Goal: Task Accomplishment & Management: Manage account settings

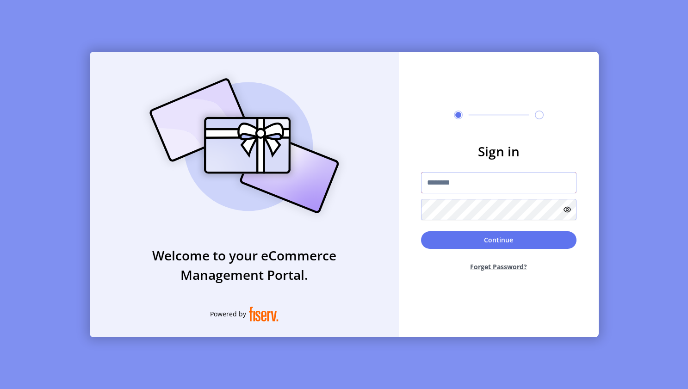
type input "**********"
click at [443, 240] on button "Continue" at bounding box center [499, 240] width 156 height 18
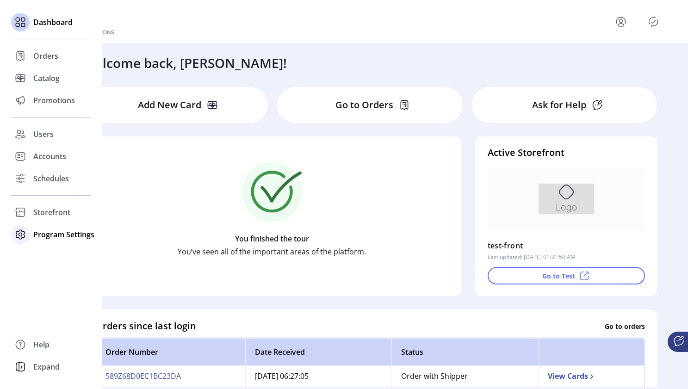
click at [52, 237] on span "Program Settings" at bounding box center [63, 234] width 61 height 11
click at [51, 254] on span "Templates" at bounding box center [51, 253] width 37 height 11
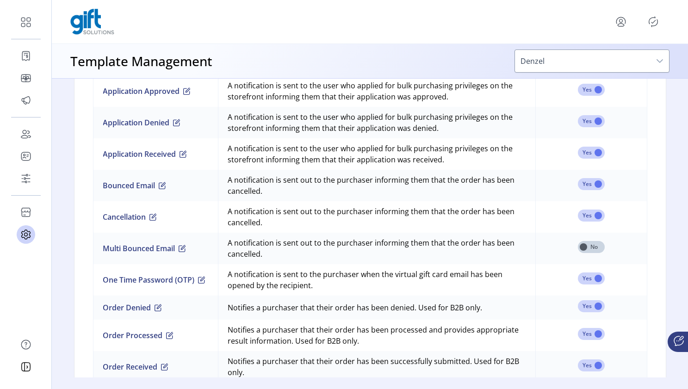
scroll to position [655, 0]
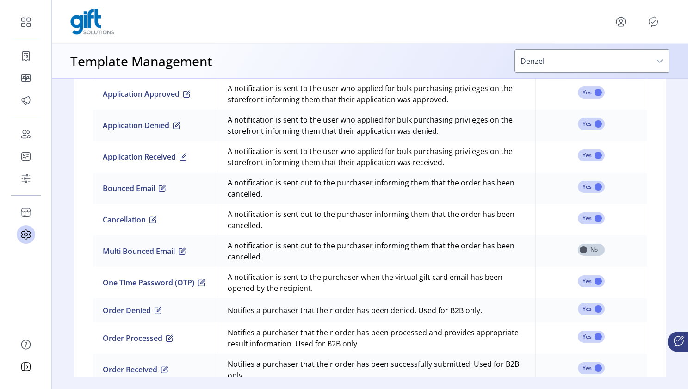
click at [329, 289] on td "A notification is sent to the purchaser when the virtual gift card email has be…" at bounding box center [377, 282] width 318 height 31
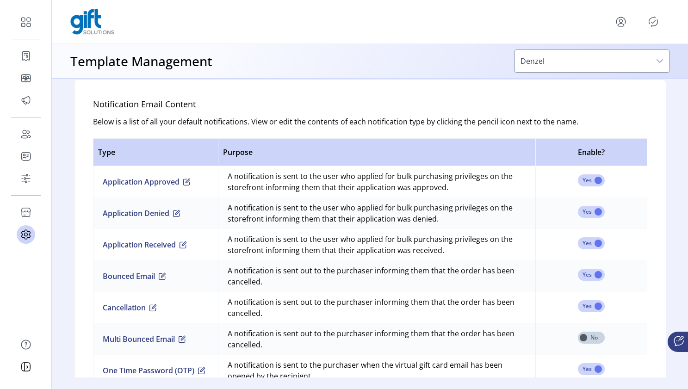
scroll to position [540, 0]
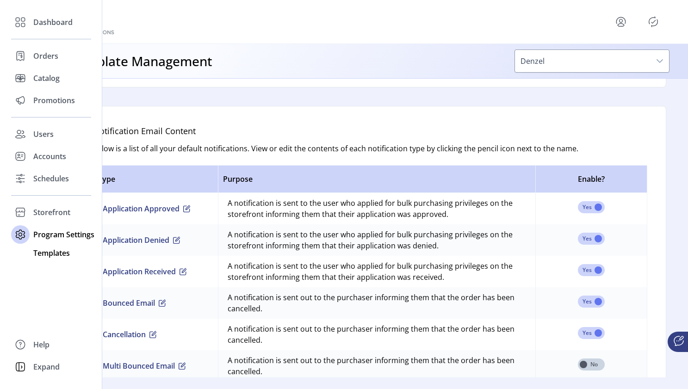
click at [54, 255] on span "Templates" at bounding box center [51, 253] width 37 height 11
click at [51, 253] on span "Templates" at bounding box center [51, 253] width 37 height 11
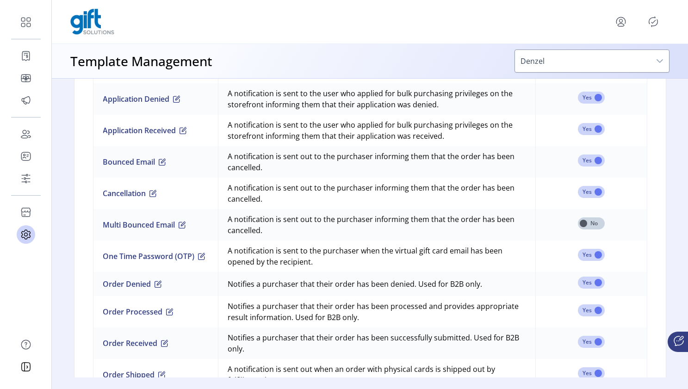
scroll to position [691, 0]
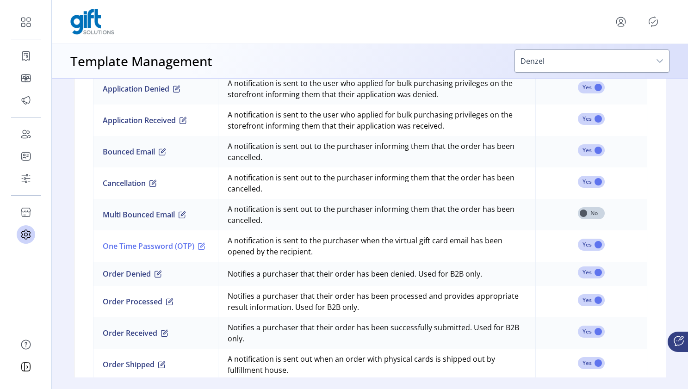
drag, startPoint x: 99, startPoint y: 245, endPoint x: 200, endPoint y: 247, distance: 101.4
click at [200, 247] on td "One Time Password (OTP)" at bounding box center [155, 246] width 125 height 31
click at [206, 245] on span "button" at bounding box center [201, 246] width 7 height 7
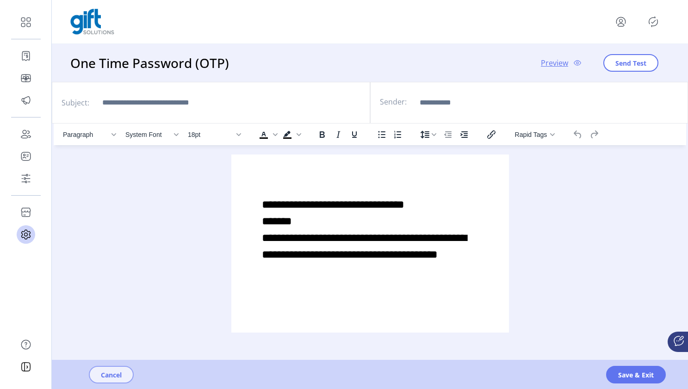
click at [115, 375] on span "Cancel" at bounding box center [111, 375] width 21 height 10
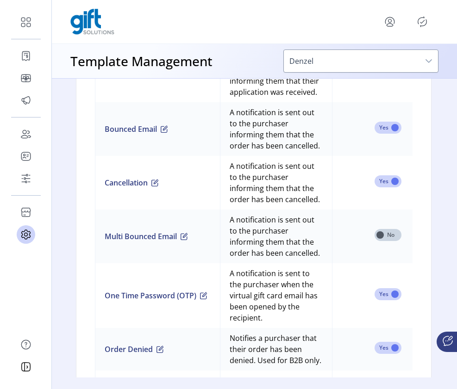
scroll to position [907, 1]
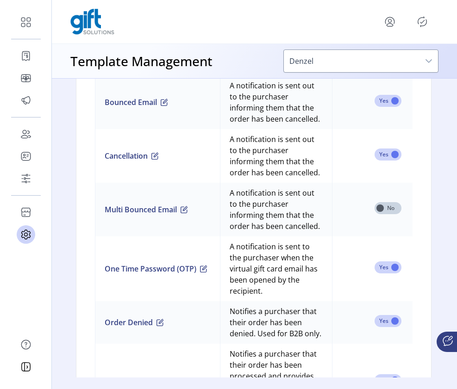
drag, startPoint x: 214, startPoint y: 276, endPoint x: 207, endPoint y: 281, distance: 8.3
click at [207, 281] on td "One Time Password (OTP)" at bounding box center [157, 269] width 125 height 65
drag, startPoint x: 211, startPoint y: 275, endPoint x: 309, endPoint y: 281, distance: 98.3
click at [310, 281] on tr "One Time Password (OTP) A notification is sent to the purchaser when the virtua…" at bounding box center [269, 269] width 349 height 65
click at [207, 273] on span "button" at bounding box center [203, 268] width 7 height 7
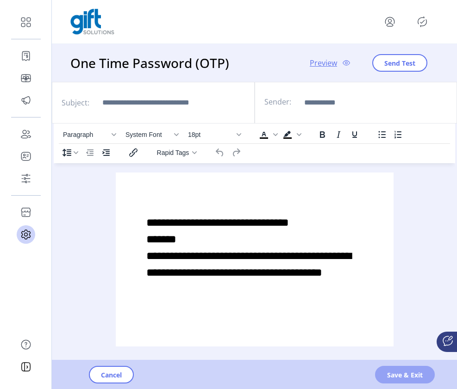
click at [397, 374] on span "Save & Exit" at bounding box center [405, 375] width 36 height 10
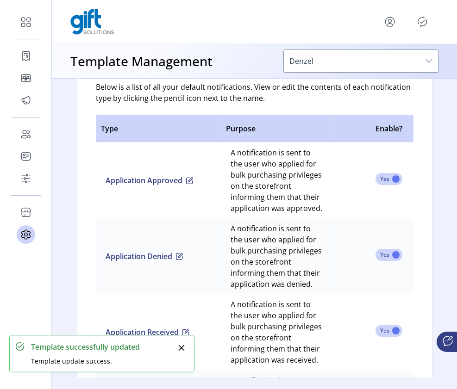
scroll to position [706, 0]
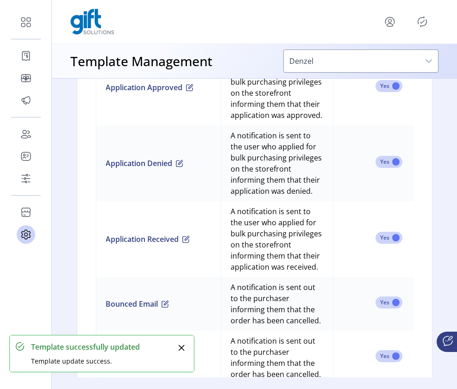
click at [182, 348] on icon "Close" at bounding box center [182, 348] width 6 height 6
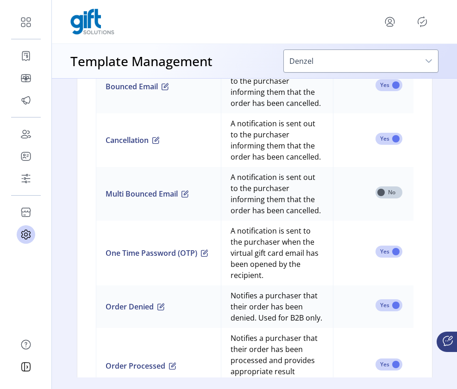
scroll to position [923, 0]
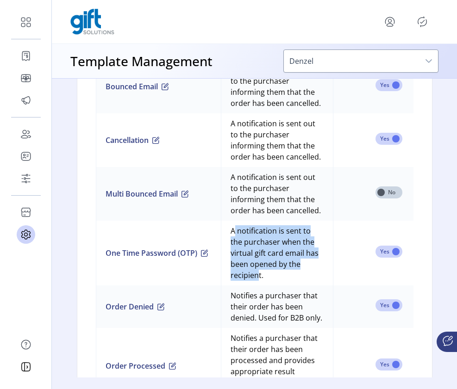
drag, startPoint x: 100, startPoint y: 260, endPoint x: 315, endPoint y: 278, distance: 215.5
click at [315, 278] on tr "One Time Password (OTP) A notification is sent to the purchaser when the virtua…" at bounding box center [270, 253] width 349 height 65
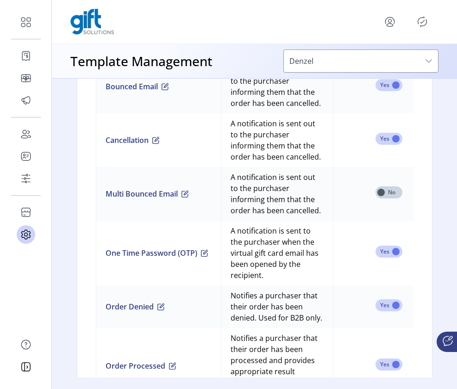
click at [331, 277] on td "A notification is sent to the purchaser when the virtual gift card email has be…" at bounding box center [277, 253] width 112 height 65
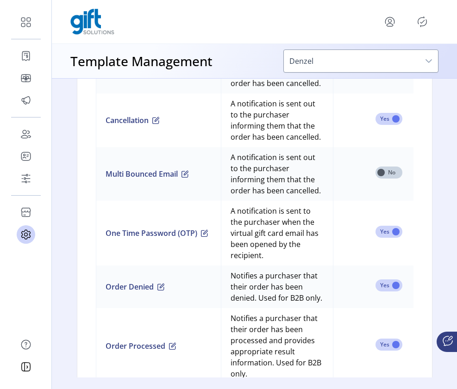
scroll to position [942, 0]
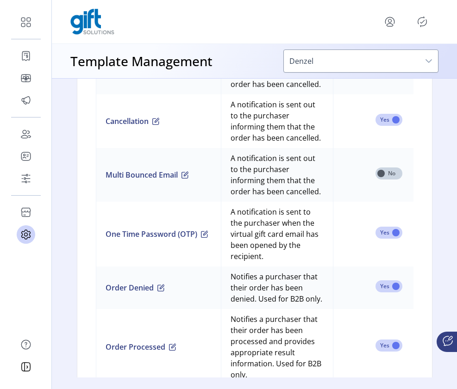
drag, startPoint x: 238, startPoint y: 223, endPoint x: 325, endPoint y: 256, distance: 93.2
click at [327, 257] on td "A notification is sent to the purchaser when the virtual gift card email has be…" at bounding box center [277, 234] width 112 height 65
click at [277, 241] on td "A notification is sent to the purchaser when the virtual gift card email has be…" at bounding box center [277, 234] width 112 height 65
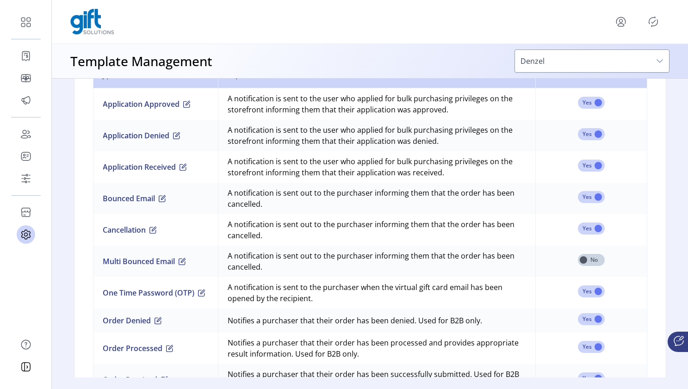
scroll to position [637, 0]
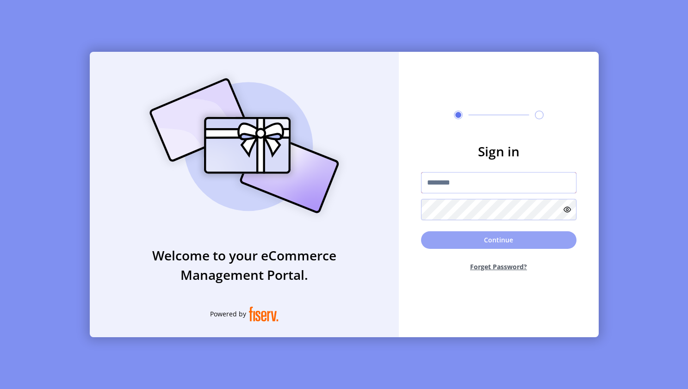
type input "**********"
click at [456, 238] on button "Continue" at bounding box center [499, 240] width 156 height 18
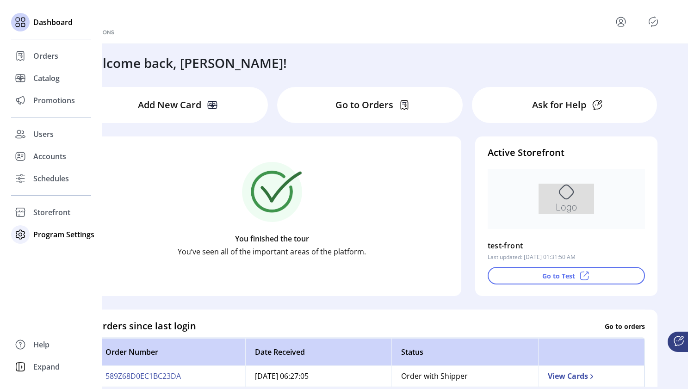
click at [39, 238] on span "Program Settings" at bounding box center [63, 234] width 61 height 11
click at [43, 256] on span "Templates" at bounding box center [51, 253] width 37 height 11
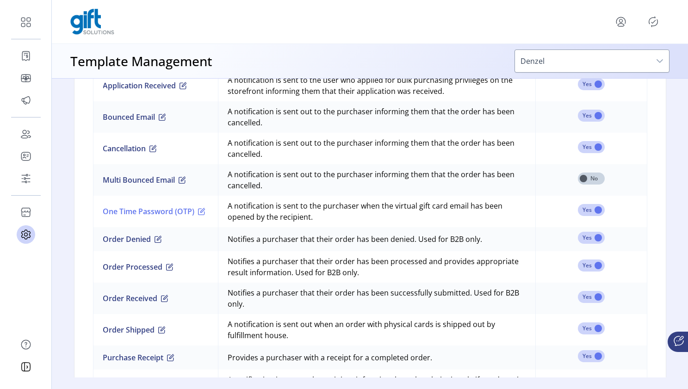
click at [206, 212] on span "button" at bounding box center [201, 211] width 7 height 7
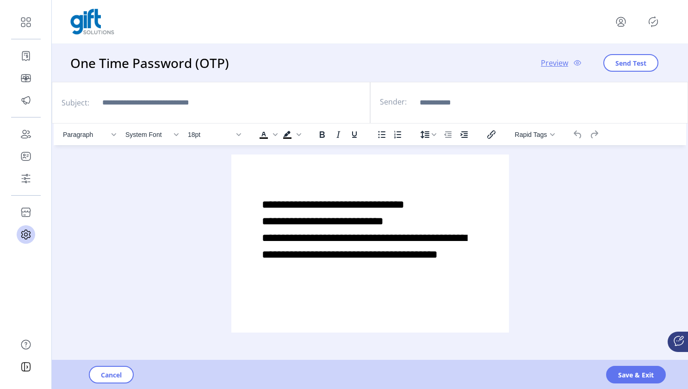
click at [425, 225] on p "**********" at bounding box center [370, 229] width 217 height 67
click at [629, 380] on span "Save & Exit" at bounding box center [636, 375] width 36 height 10
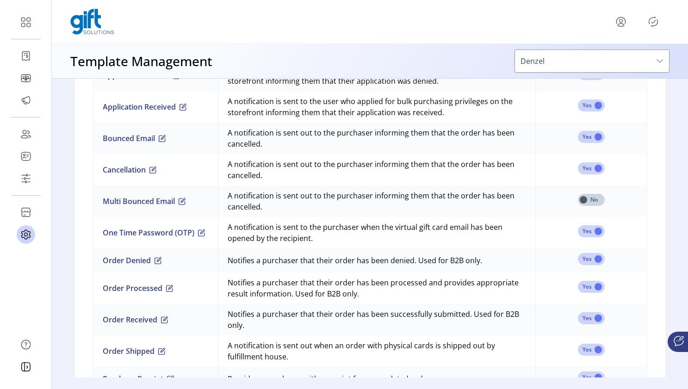
scroll to position [696, 0]
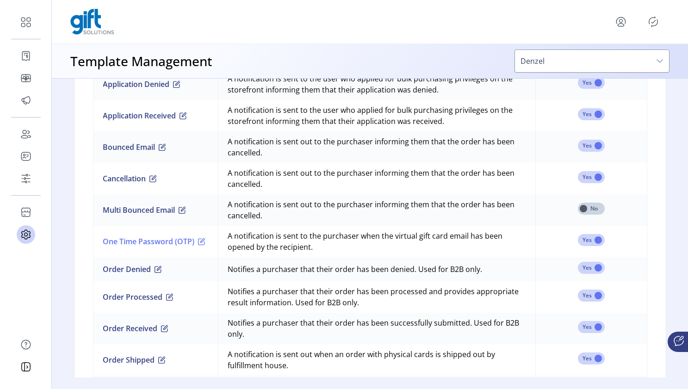
click at [206, 241] on span "button" at bounding box center [201, 241] width 7 height 7
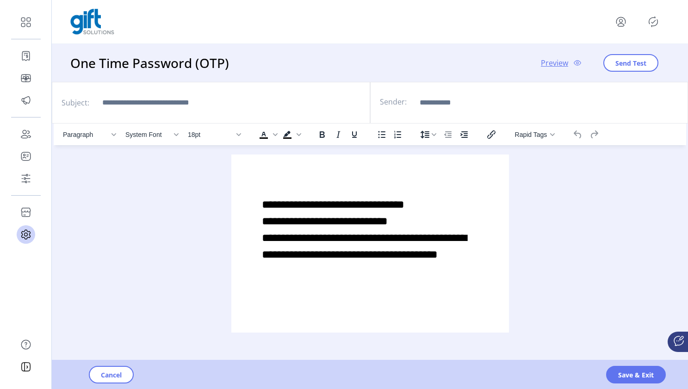
click at [424, 222] on p "**********" at bounding box center [370, 229] width 217 height 67
click at [630, 377] on span "Save & Exit" at bounding box center [636, 375] width 36 height 10
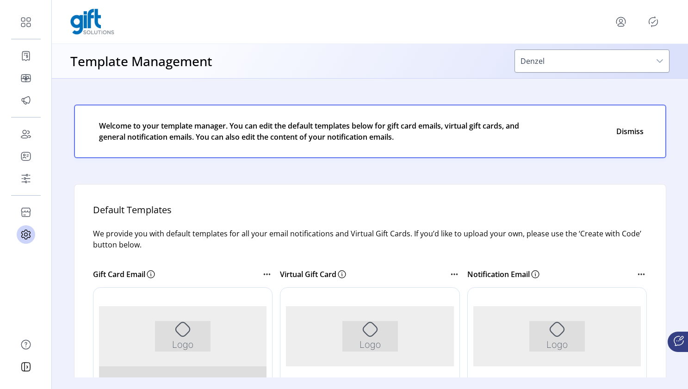
click at [619, 25] on icon "menu" at bounding box center [621, 21] width 15 height 15
click at [655, 20] on icon "Publisher Panel" at bounding box center [653, 21] width 15 height 15
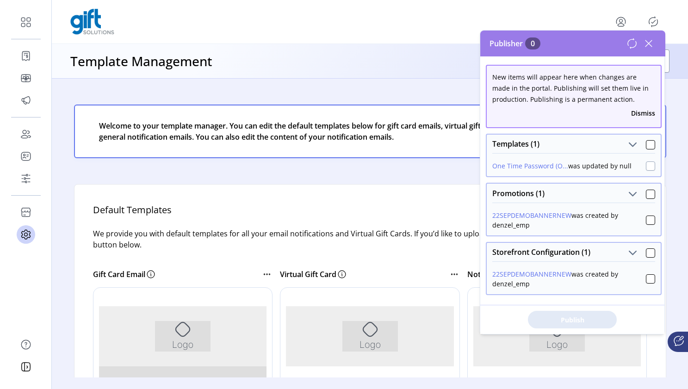
click at [647, 165] on div at bounding box center [650, 166] width 9 height 9
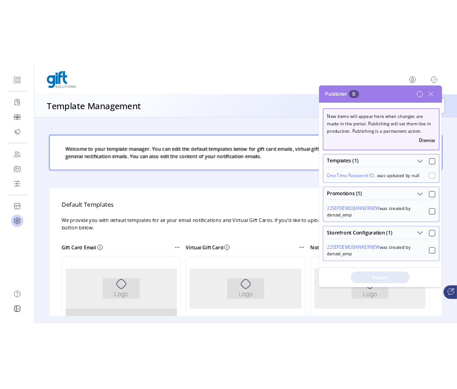
scroll to position [6, 3]
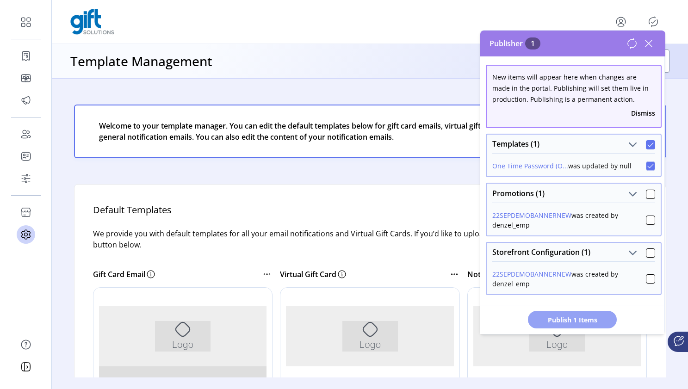
click at [587, 316] on span "Publish 1 Items" at bounding box center [572, 320] width 65 height 10
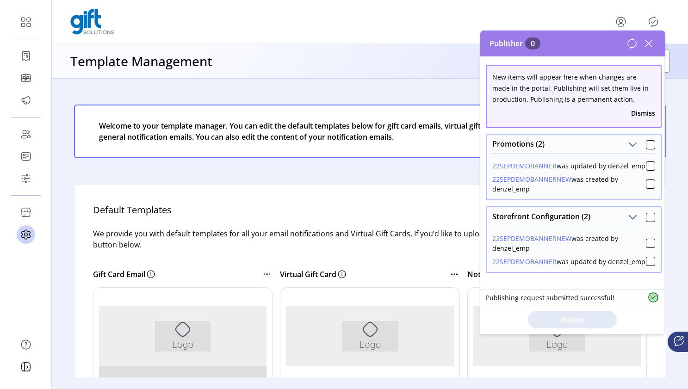
click at [652, 43] on icon at bounding box center [649, 43] width 15 height 15
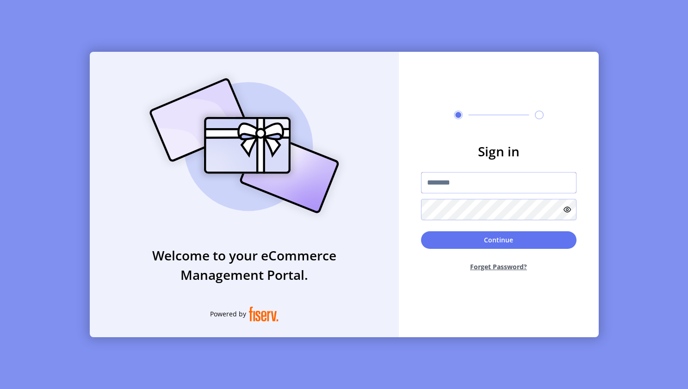
type input "**********"
click at [497, 247] on button "Continue" at bounding box center [499, 240] width 156 height 18
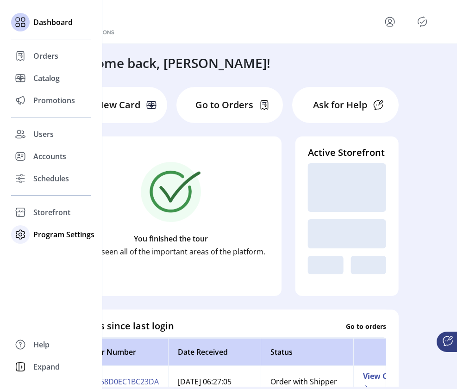
click at [39, 235] on span "Program Settings" at bounding box center [63, 234] width 61 height 11
click at [41, 250] on span "Templates" at bounding box center [51, 253] width 37 height 11
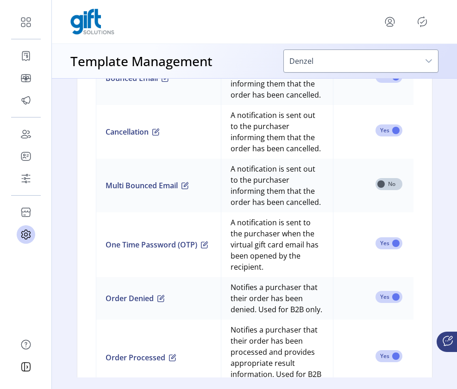
scroll to position [933, 0]
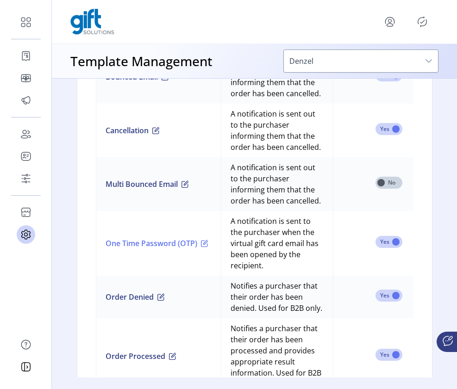
click at [208, 247] on span "button" at bounding box center [204, 243] width 7 height 7
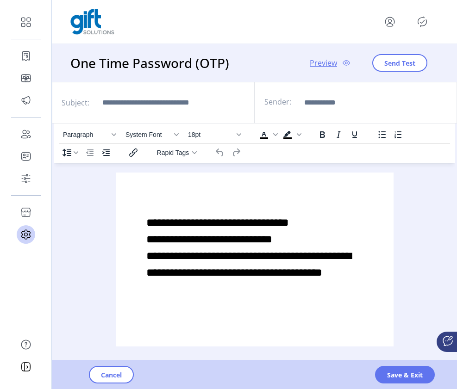
click at [304, 239] on span "**********" at bounding box center [248, 247] width 205 height 61
click at [402, 375] on span "Save & Exit" at bounding box center [405, 375] width 36 height 10
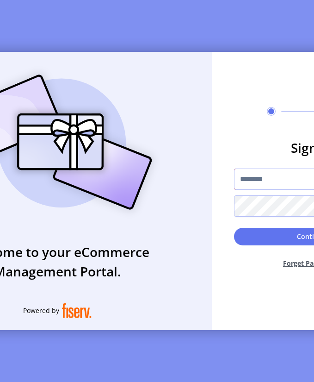
type input "**********"
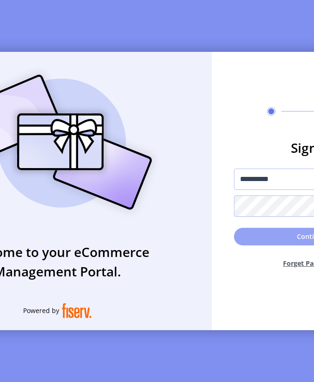
click at [287, 243] on button "Continue" at bounding box center [312, 237] width 156 height 18
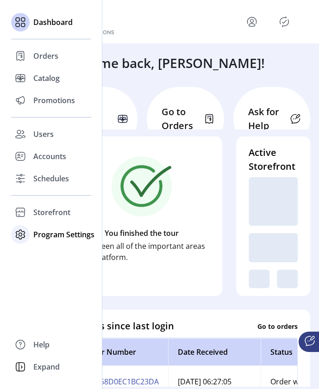
click at [28, 235] on div at bounding box center [20, 234] width 19 height 19
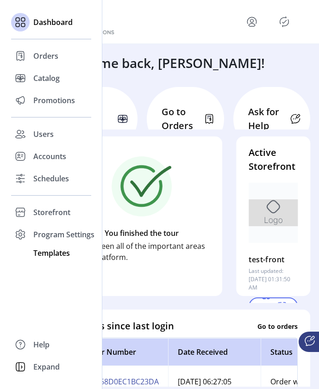
click at [40, 252] on span "Templates" at bounding box center [51, 253] width 37 height 11
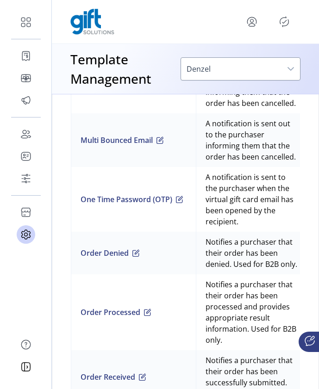
scroll to position [1078, 0]
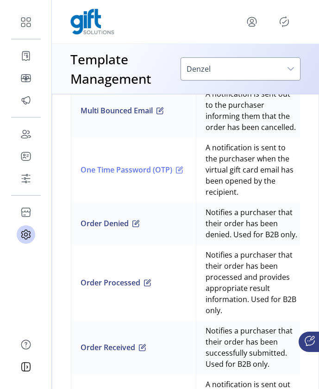
click at [183, 166] on span "button" at bounding box center [179, 169] width 7 height 7
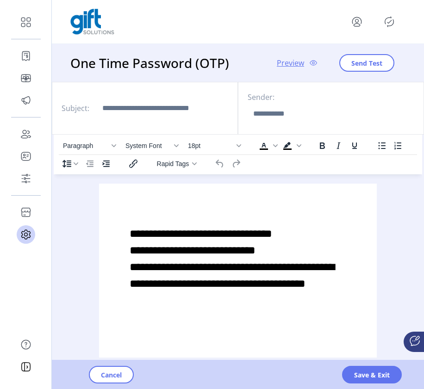
click at [287, 251] on span "**********" at bounding box center [232, 258] width 205 height 61
drag, startPoint x: 139, startPoint y: 111, endPoint x: 211, endPoint y: 117, distance: 72.0
click at [211, 117] on input "Subject:" at bounding box center [166, 108] width 139 height 22
click at [259, 111] on input "Sender:" at bounding box center [317, 114] width 139 height 22
click at [373, 379] on span "Save & Exit" at bounding box center [372, 375] width 36 height 10
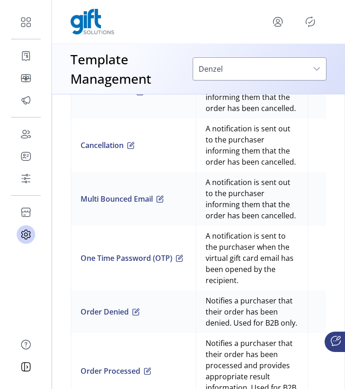
scroll to position [972, 0]
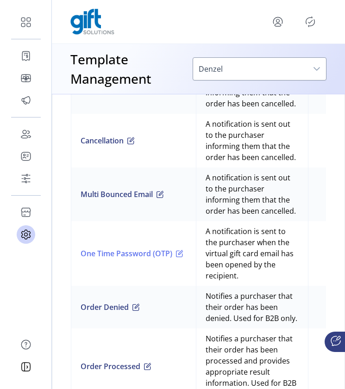
click at [183, 257] on span "button" at bounding box center [179, 253] width 7 height 7
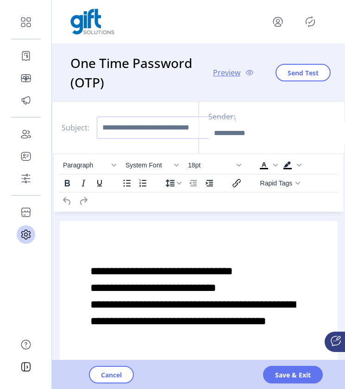
drag, startPoint x: 99, startPoint y: 126, endPoint x: 200, endPoint y: 128, distance: 101.4
click at [200, 128] on input "Subject:" at bounding box center [166, 128] width 139 height 22
click at [174, 128] on input "Subject:" at bounding box center [166, 128] width 139 height 22
drag, startPoint x: 100, startPoint y: 127, endPoint x: 228, endPoint y: 133, distance: 127.4
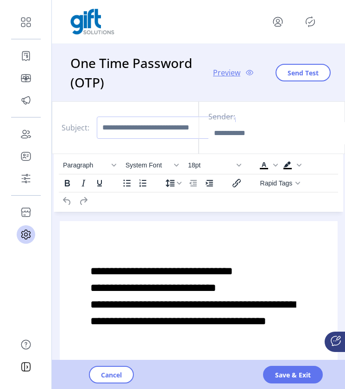
click at [228, 133] on div "Subject: Sender:" at bounding box center [198, 127] width 293 height 53
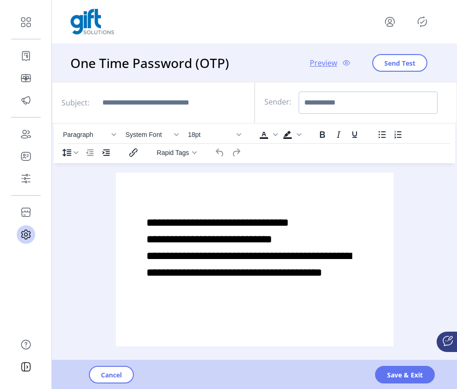
click at [318, 102] on input "Sender:" at bounding box center [368, 103] width 139 height 22
drag, startPoint x: 387, startPoint y: 105, endPoint x: 307, endPoint y: 103, distance: 80.6
click at [307, 103] on input "Sender:" at bounding box center [368, 103] width 139 height 22
click at [206, 104] on input "Subject:" at bounding box center [171, 103] width 148 height 22
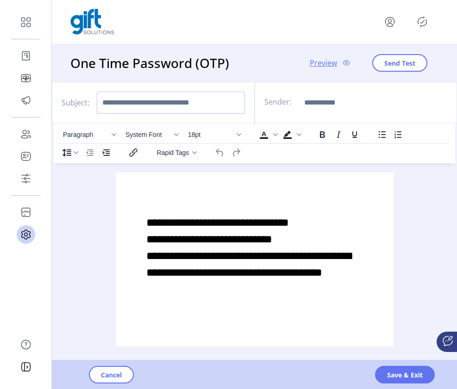
drag, startPoint x: 211, startPoint y: 103, endPoint x: 254, endPoint y: 108, distance: 42.9
click at [254, 108] on div "Subject:" at bounding box center [153, 103] width 203 height 42
click at [221, 106] on input "Subject:" at bounding box center [171, 103] width 148 height 22
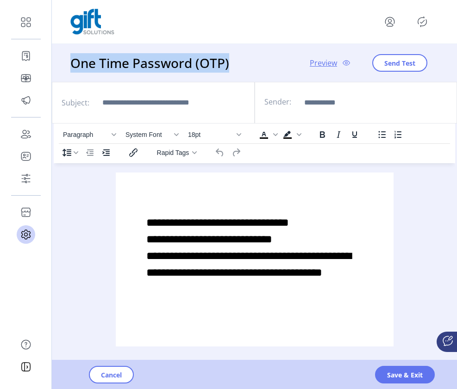
drag, startPoint x: 235, startPoint y: 62, endPoint x: 71, endPoint y: 64, distance: 163.9
click at [71, 64] on div "One Time Password (OTP) Preview Send Test" at bounding box center [254, 63] width 405 height 38
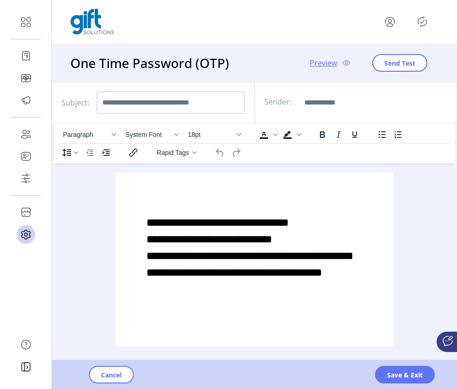
click at [185, 103] on input "Subject:" at bounding box center [171, 103] width 148 height 22
drag, startPoint x: 222, startPoint y: 103, endPoint x: 250, endPoint y: 106, distance: 28.5
click at [250, 106] on div "Subject:" at bounding box center [153, 103] width 203 height 42
click at [334, 104] on input "Sender:" at bounding box center [368, 103] width 139 height 22
click at [232, 102] on input "Subject:" at bounding box center [171, 103] width 148 height 22
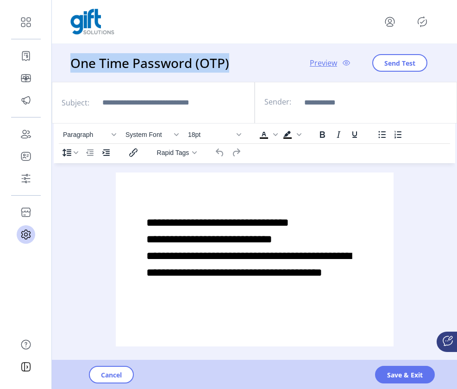
drag, startPoint x: 238, startPoint y: 62, endPoint x: 69, endPoint y: 66, distance: 169.0
click at [69, 66] on div "One Time Password (OTP) Preview Send Test" at bounding box center [254, 63] width 405 height 38
copy h3 "One Time Password (OTP)"
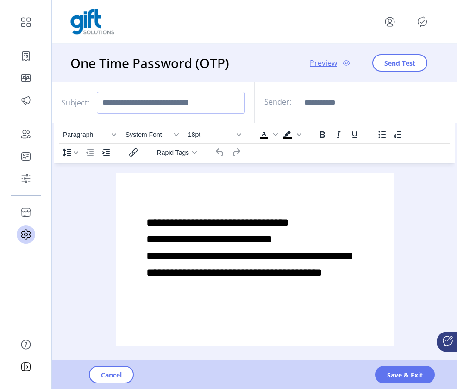
click at [112, 103] on input "Subject:" at bounding box center [171, 103] width 148 height 22
paste input "**********"
type input "**********"
click at [323, 106] on input "Sender:" at bounding box center [368, 103] width 139 height 22
drag, startPoint x: 374, startPoint y: 98, endPoint x: 271, endPoint y: 98, distance: 102.3
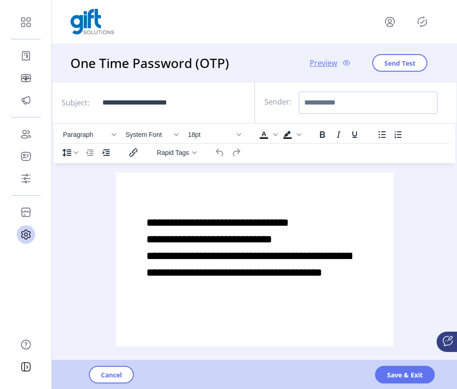
click at [271, 98] on div "Sender:" at bounding box center [356, 103] width 203 height 42
type input "**********"
click at [395, 378] on span "Save & Exit" at bounding box center [405, 375] width 36 height 10
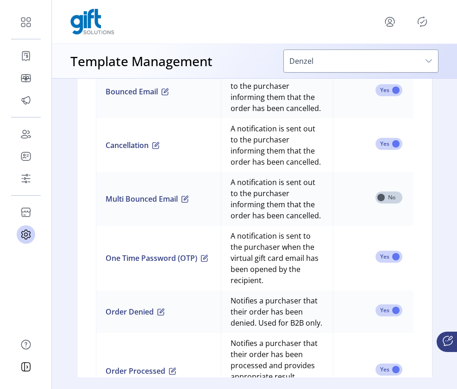
scroll to position [919, 0]
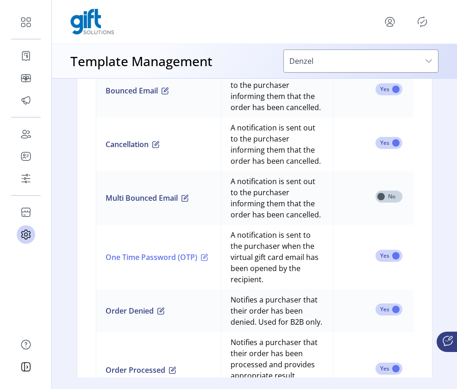
click at [208, 261] on span "button" at bounding box center [204, 257] width 7 height 7
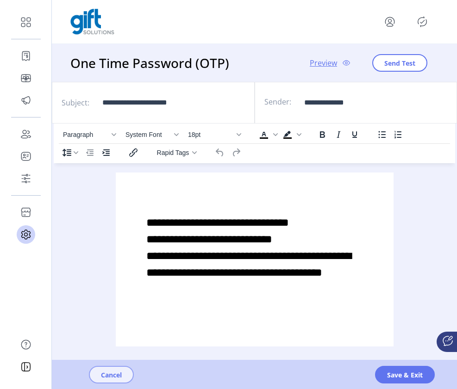
click at [118, 375] on span "Cancel" at bounding box center [111, 375] width 21 height 10
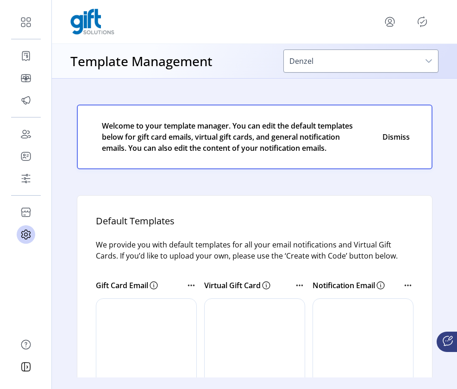
click at [425, 22] on icon "Publisher Panel" at bounding box center [422, 21] width 15 height 15
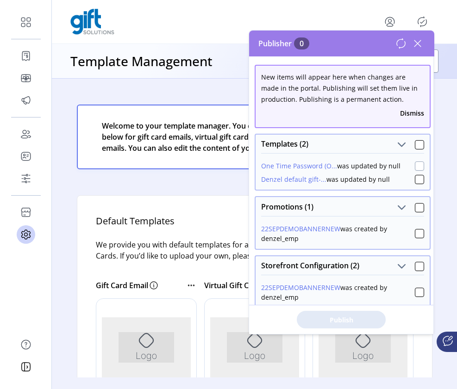
click at [415, 166] on div at bounding box center [419, 166] width 9 height 9
click at [356, 317] on span "Publish 1 Items" at bounding box center [341, 320] width 65 height 10
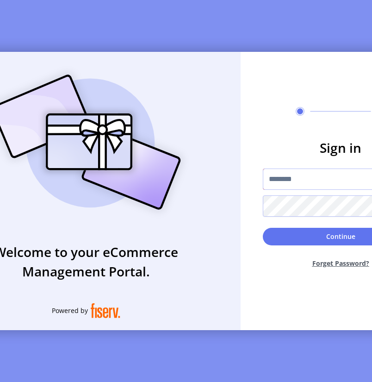
type input "**********"
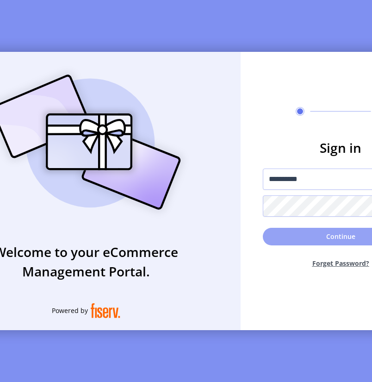
click at [311, 241] on button "Continue" at bounding box center [341, 237] width 156 height 18
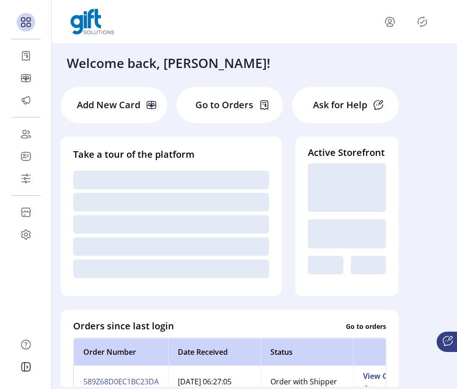
click at [421, 25] on icon "Publisher Panel" at bounding box center [422, 21] width 15 height 15
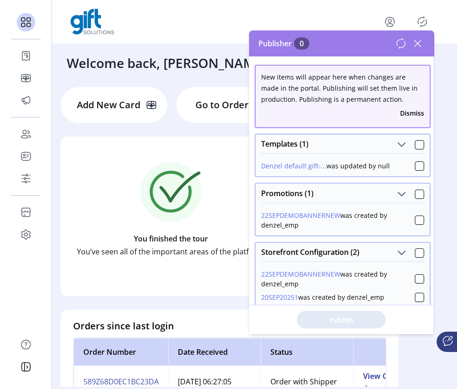
click at [419, 42] on icon at bounding box center [417, 43] width 6 height 6
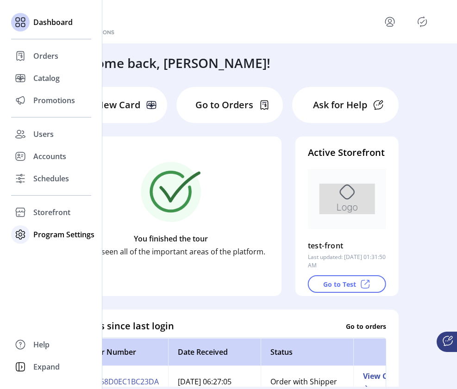
click at [67, 235] on span "Program Settings" at bounding box center [63, 234] width 61 height 11
click at [58, 252] on span "Templates" at bounding box center [51, 253] width 37 height 11
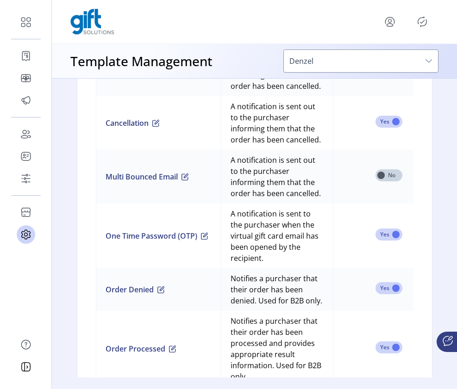
scroll to position [943, 0]
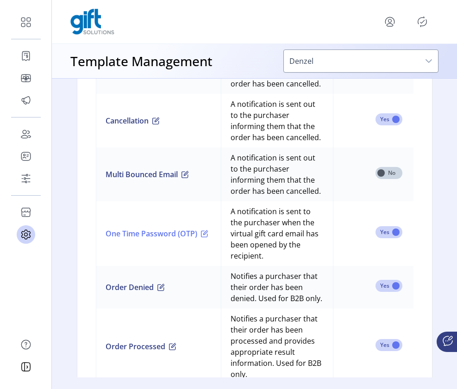
click at [208, 237] on span "button" at bounding box center [204, 233] width 7 height 7
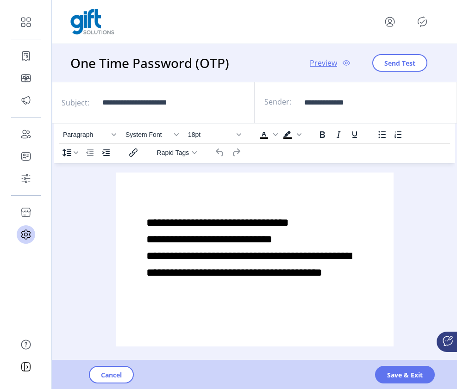
click at [303, 237] on span "**********" at bounding box center [248, 247] width 205 height 61
click at [390, 373] on span "Save & Exit" at bounding box center [405, 375] width 36 height 10
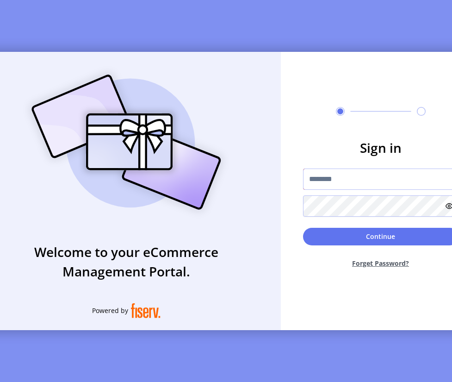
type input "**********"
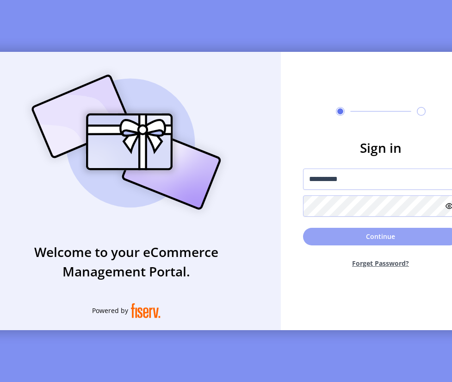
click at [362, 238] on button "Continue" at bounding box center [381, 237] width 156 height 18
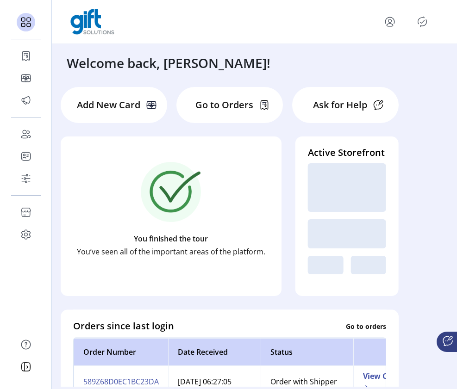
click at [425, 19] on icon "Publisher Panel" at bounding box center [422, 21] width 15 height 15
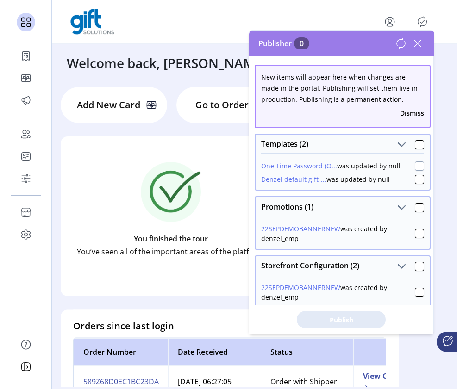
click at [415, 168] on div at bounding box center [419, 166] width 9 height 9
click at [342, 319] on span "Publish 1 Items" at bounding box center [341, 320] width 65 height 10
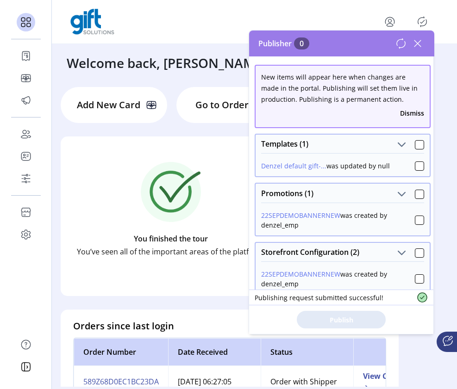
click at [212, 180] on div "You finished the tour You’ve seen all of the important areas of the platform." at bounding box center [171, 209] width 196 height 139
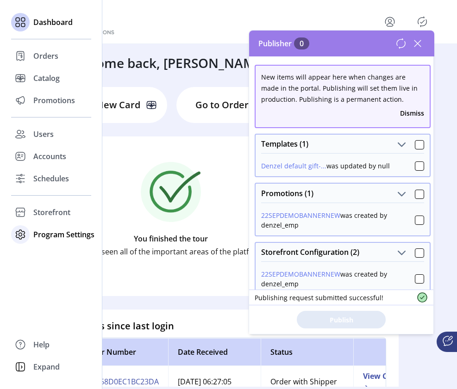
click at [39, 238] on span "Program Settings" at bounding box center [63, 234] width 61 height 11
click at [52, 251] on span "Templates" at bounding box center [51, 253] width 37 height 11
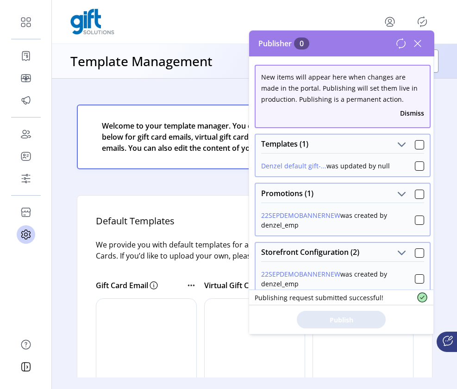
click at [417, 39] on icon at bounding box center [417, 43] width 15 height 15
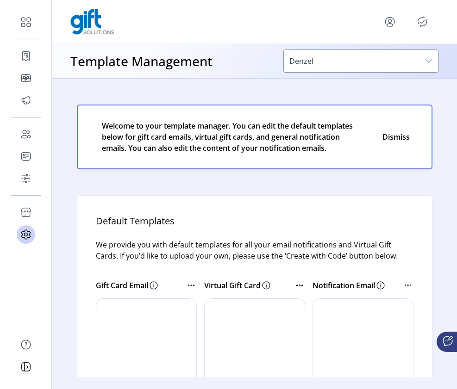
click at [418, 45] on icon at bounding box center [417, 43] width 15 height 15
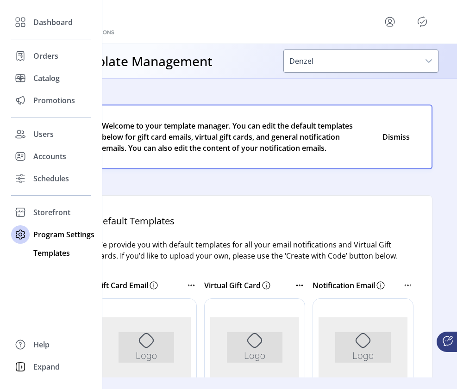
click at [60, 249] on span "Templates" at bounding box center [51, 253] width 37 height 11
click at [54, 255] on span "Templates" at bounding box center [51, 253] width 37 height 11
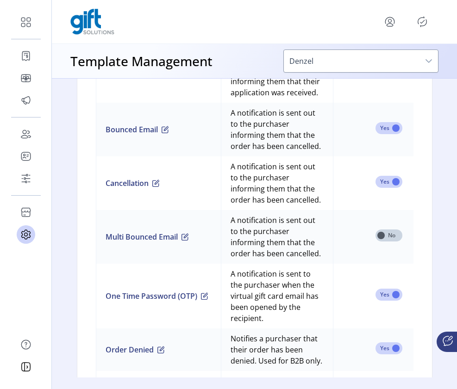
scroll to position [895, 0]
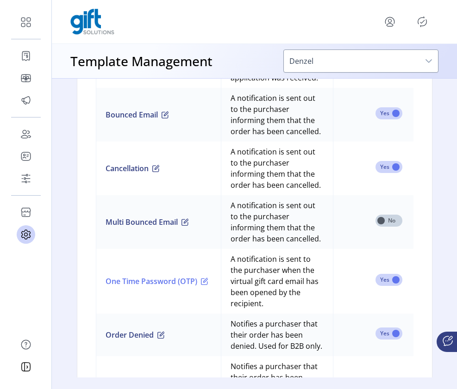
click at [208, 285] on span "button" at bounding box center [204, 281] width 7 height 7
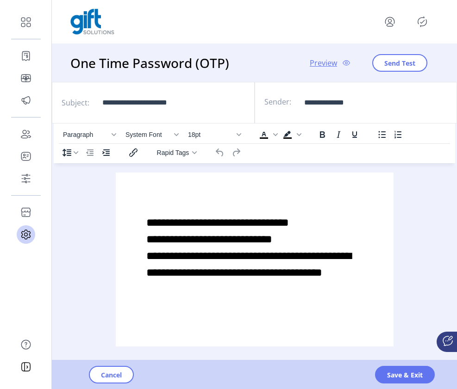
click at [304, 240] on span "**********" at bounding box center [248, 247] width 205 height 61
click at [393, 374] on span "Save & Exit" at bounding box center [405, 375] width 36 height 10
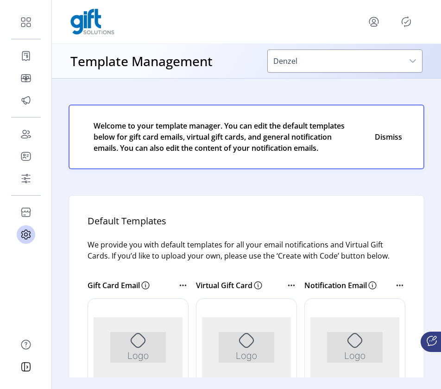
click at [408, 23] on icon "Publisher Panel" at bounding box center [406, 21] width 15 height 15
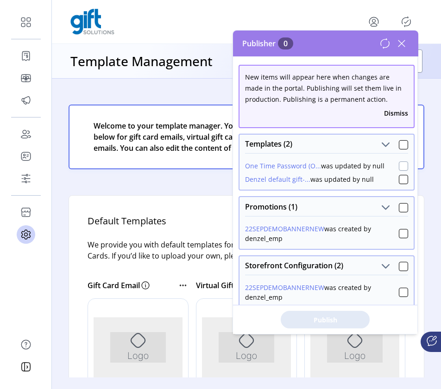
click at [400, 166] on div at bounding box center [403, 166] width 9 height 9
click at [344, 315] on span "Publish 1 Items" at bounding box center [325, 320] width 65 height 10
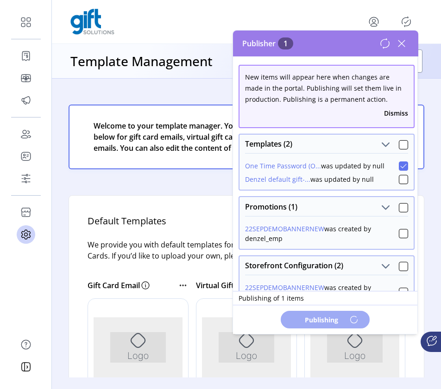
scroll to position [0, 0]
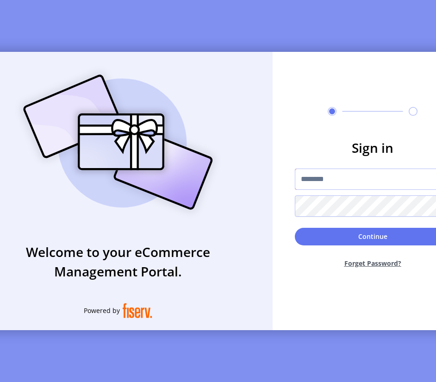
type input "**********"
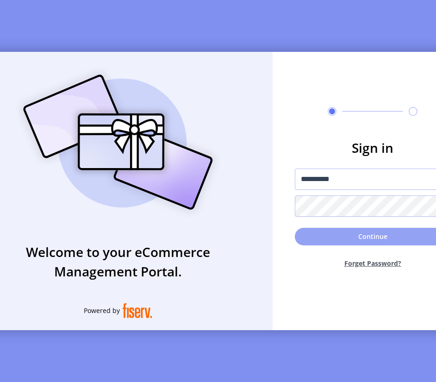
click at [328, 238] on button "Continue" at bounding box center [373, 237] width 156 height 18
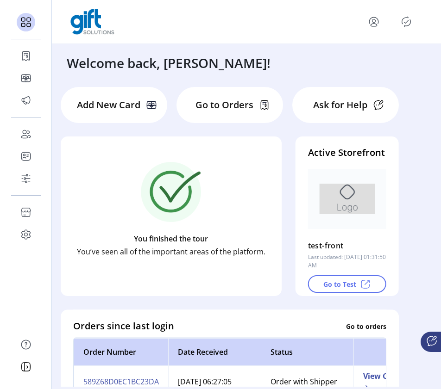
click at [411, 15] on icon "Publisher Panel" at bounding box center [406, 21] width 15 height 15
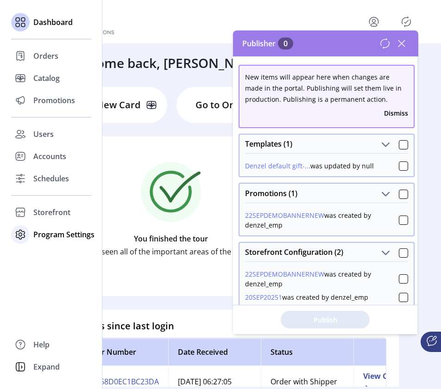
click at [45, 232] on span "Program Settings" at bounding box center [63, 234] width 61 height 11
click at [47, 256] on span "Templates" at bounding box center [51, 253] width 37 height 11
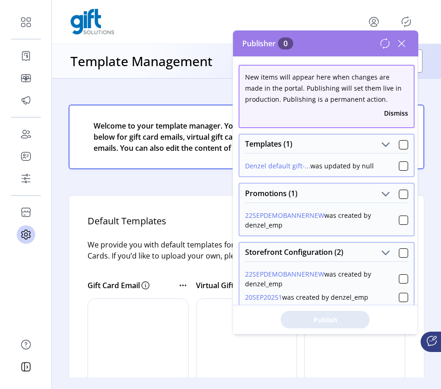
click at [402, 41] on icon at bounding box center [401, 43] width 15 height 15
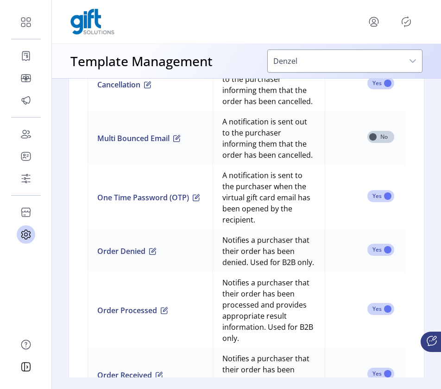
scroll to position [1000, 0]
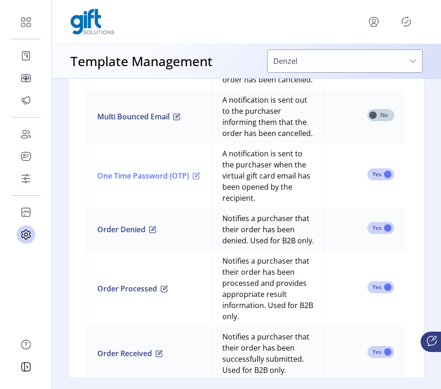
click at [200, 180] on span "button" at bounding box center [196, 175] width 7 height 7
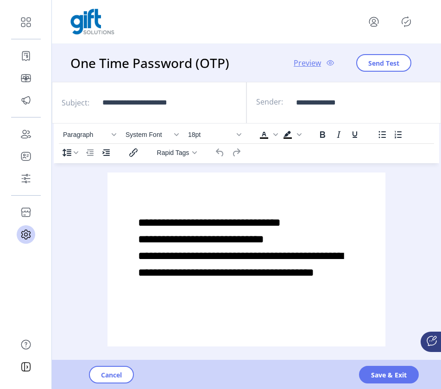
click at [294, 239] on span "**********" at bounding box center [240, 247] width 205 height 61
click at [130, 375] on button "Cancel" at bounding box center [111, 375] width 45 height 18
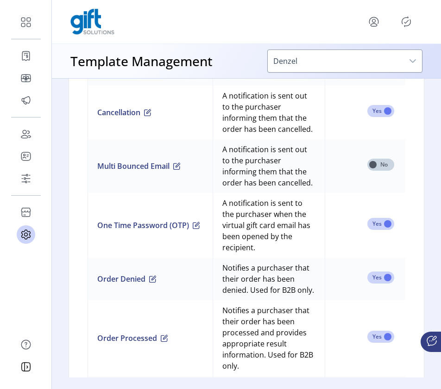
scroll to position [959, 0]
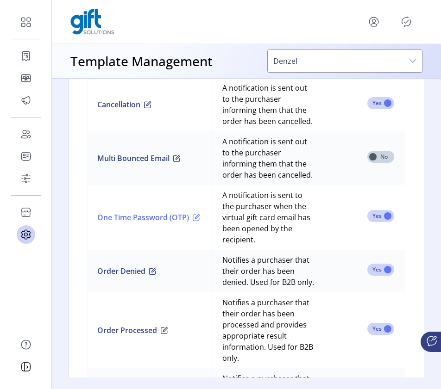
click at [200, 221] on span "button" at bounding box center [196, 217] width 7 height 7
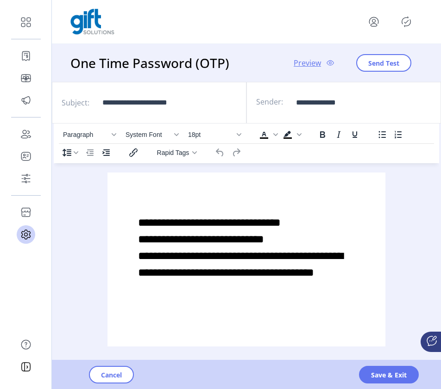
click at [295, 240] on span "**********" at bounding box center [240, 247] width 205 height 61
click at [394, 375] on span "Save & Exit" at bounding box center [389, 375] width 36 height 10
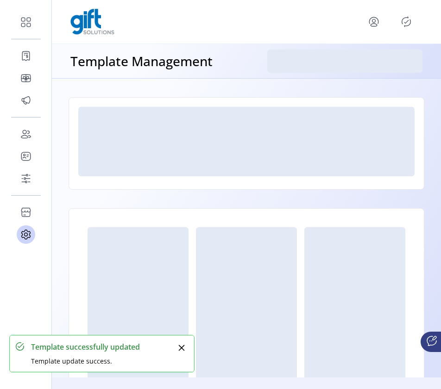
click at [406, 25] on icon "Publisher Panel" at bounding box center [406, 21] width 15 height 15
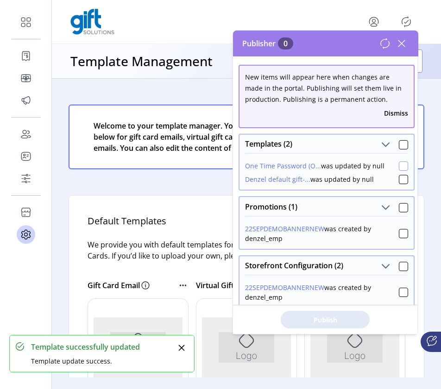
click at [399, 166] on div at bounding box center [403, 166] width 9 height 9
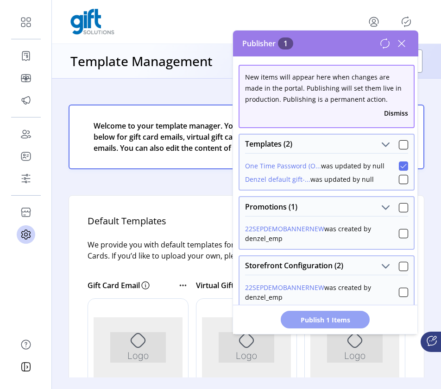
click at [342, 320] on span "Publish 1 Items" at bounding box center [325, 320] width 65 height 10
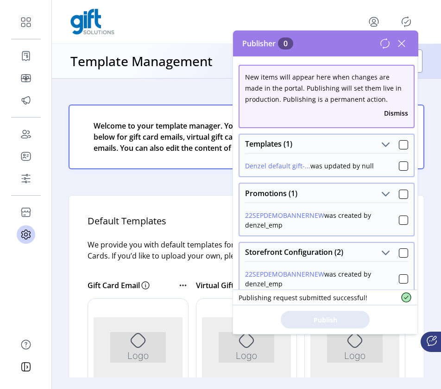
scroll to position [6, 0]
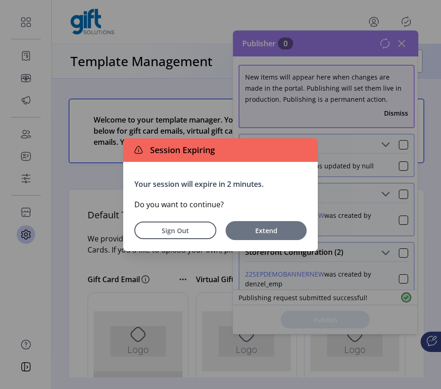
click at [287, 229] on span "Extend" at bounding box center [266, 231] width 72 height 10
click at [292, 231] on span "Extend" at bounding box center [266, 231] width 72 height 10
click at [269, 231] on span "Extend" at bounding box center [266, 231] width 72 height 10
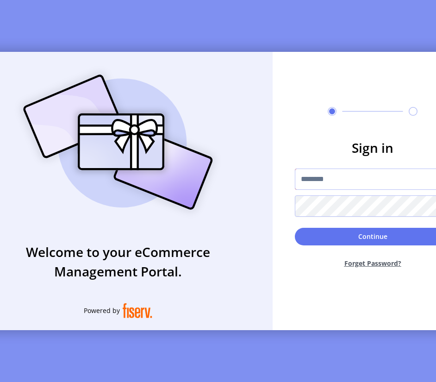
type input "**********"
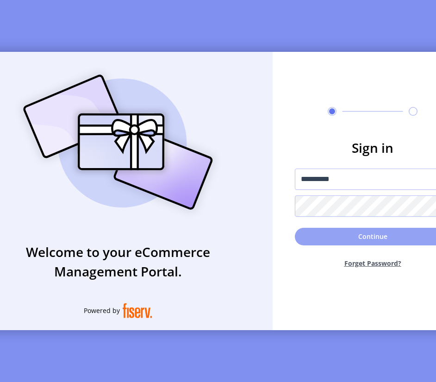
click at [337, 240] on button "Continue" at bounding box center [373, 237] width 156 height 18
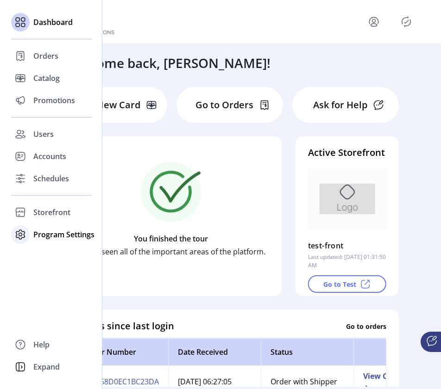
click at [72, 234] on span "Program Settings" at bounding box center [63, 234] width 61 height 11
click at [61, 254] on span "Templates" at bounding box center [51, 253] width 37 height 11
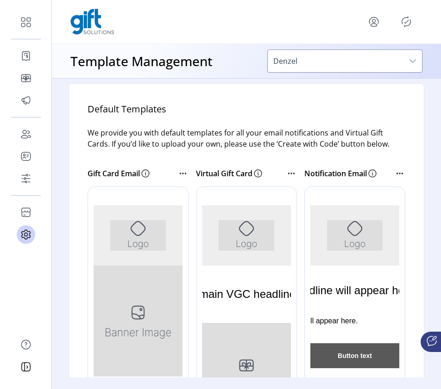
scroll to position [105, 0]
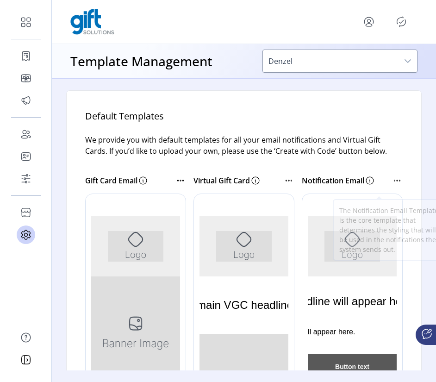
click at [370, 182] on icon at bounding box center [369, 181] width 0 height 2
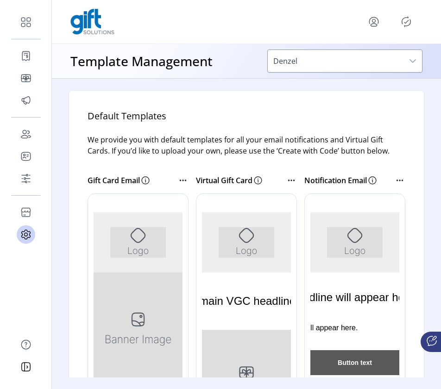
click at [399, 181] on icon at bounding box center [399, 180] width 1 height 1
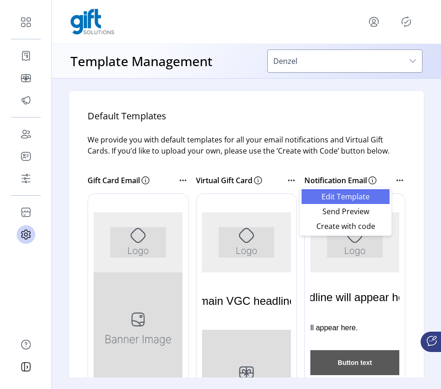
click at [362, 199] on span "Edit Template" at bounding box center [345, 196] width 77 height 7
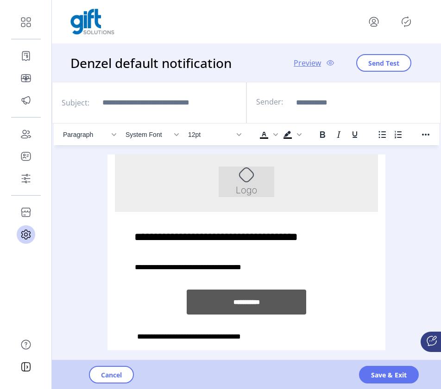
scroll to position [11, 0]
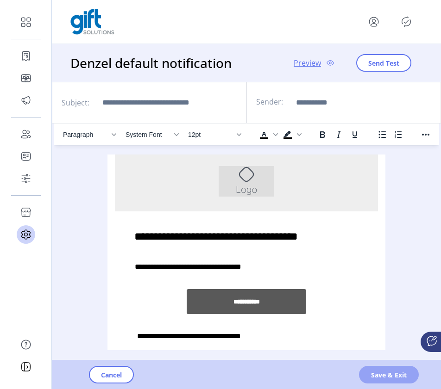
click at [381, 378] on span "Save & Exit" at bounding box center [389, 375] width 36 height 10
